Goal: Task Accomplishment & Management: Complete application form

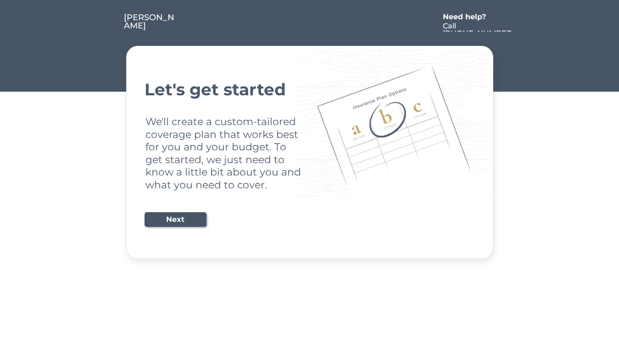
click at [309, 176] on div "Let's get started We'll create a custom-tailored coverage plan that works best …" at bounding box center [310, 152] width 330 height 190
click at [309, 130] on div "Let's get started We'll create a custom-tailored coverage plan that works best …" at bounding box center [310, 152] width 330 height 190
click at [310, 17] on div at bounding box center [308, 22] width 262 height 18
click at [310, 22] on div at bounding box center [308, 22] width 262 height 18
click at [106, 22] on div at bounding box center [106, 22] width 34 height 18
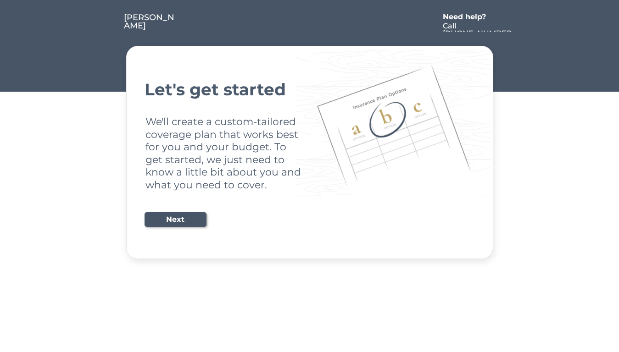
click at [308, 22] on div at bounding box center [308, 22] width 262 height 18
click at [469, 18] on div "Need help?" at bounding box center [469, 16] width 53 height 7
click at [522, 22] on div at bounding box center [522, 22] width 17 height 18
click at [108, 32] on div at bounding box center [108, 31] width 5 height 5
click at [310, 152] on div "Let's get started We'll create a custom-tailored coverage plan that works best …" at bounding box center [310, 152] width 330 height 190
